Goal: Check status: Check status

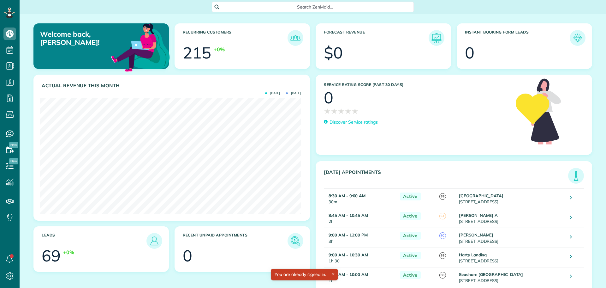
scroll to position [116, 261]
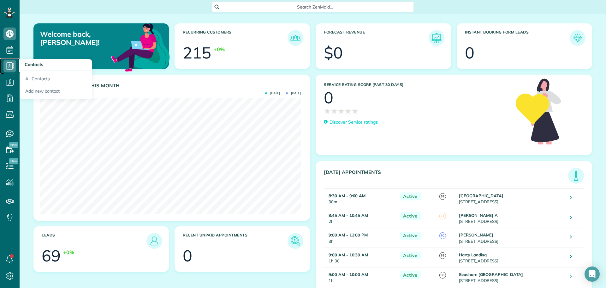
click at [5, 64] on icon at bounding box center [9, 66] width 13 height 13
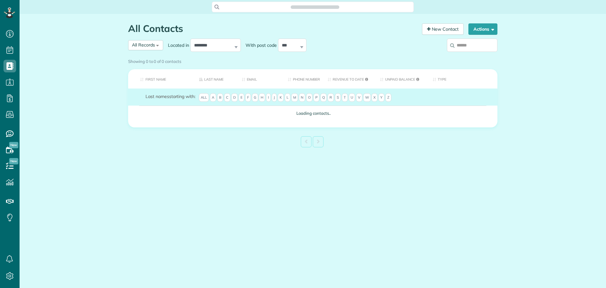
scroll to position [3, 3]
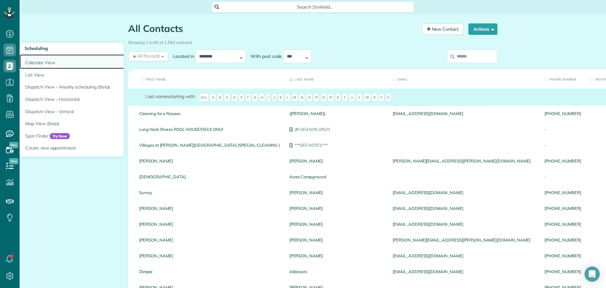
click at [38, 60] on link "Calendar View" at bounding box center [99, 61] width 158 height 15
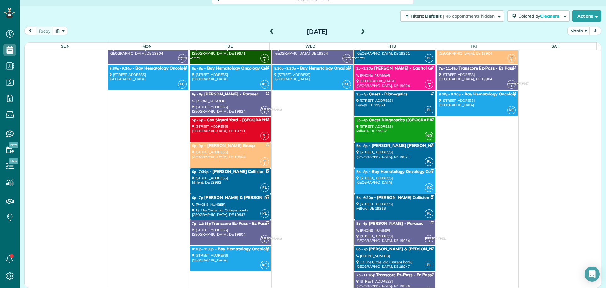
scroll to position [1991, 0]
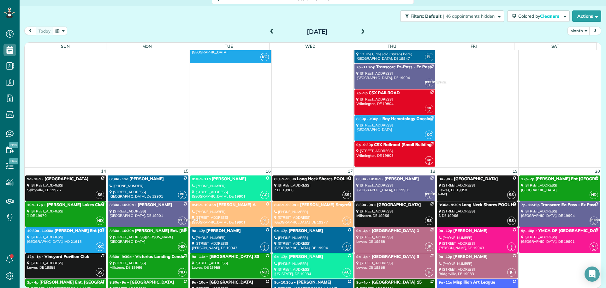
click at [591, 183] on link "ND 12p - 2p Chaney Ent Bishopville Concrete Plant - Bishopville location 11935 …" at bounding box center [559, 188] width 81 height 26
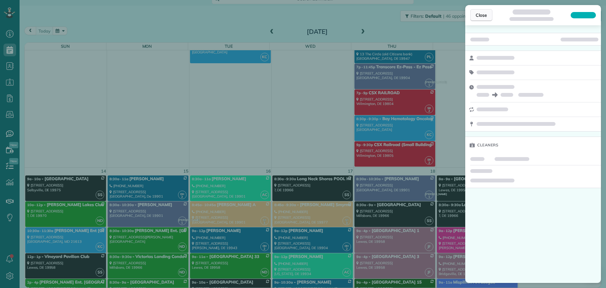
click at [482, 14] on span "Close" at bounding box center [481, 15] width 11 height 6
